Goal: Information Seeking & Learning: Learn about a topic

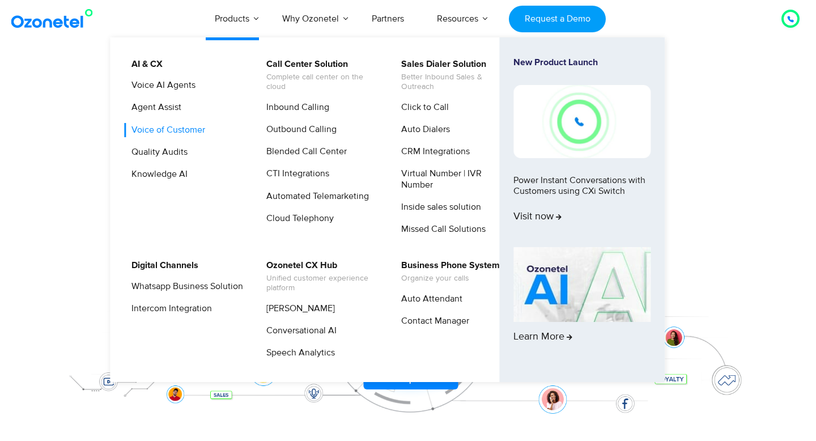
click at [184, 129] on link "Voice of Customer" at bounding box center [165, 130] width 83 height 14
